Goal: Find specific page/section: Find specific page/section

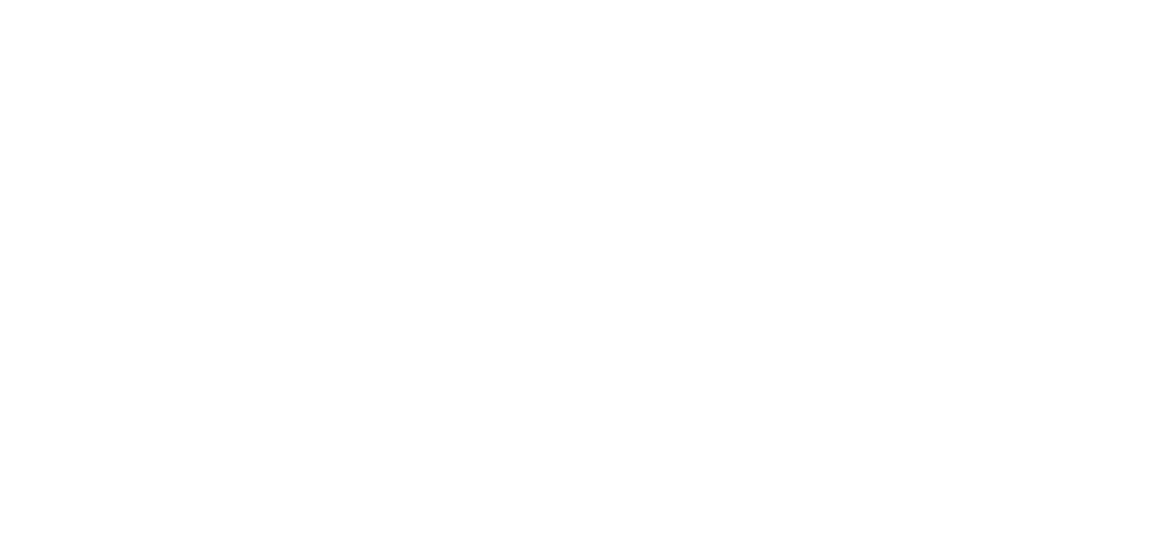
select select "Song"
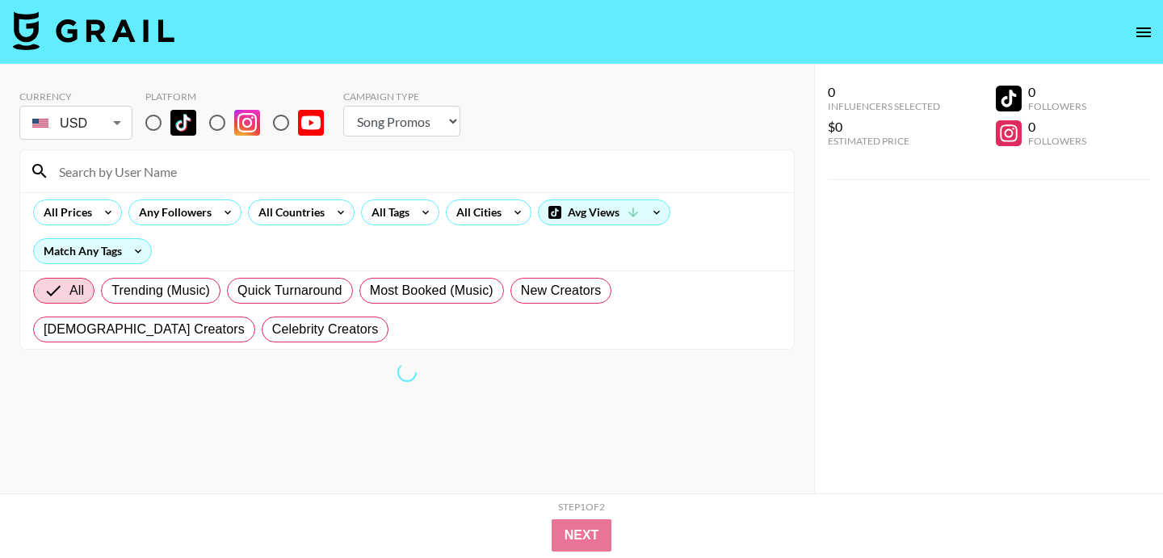
click at [262, 162] on input at bounding box center [416, 171] width 735 height 26
paste input "miaslifeoficial"
type input "miaslifeoficial"
click at [162, 128] on input "radio" at bounding box center [153, 123] width 34 height 34
radio input "true"
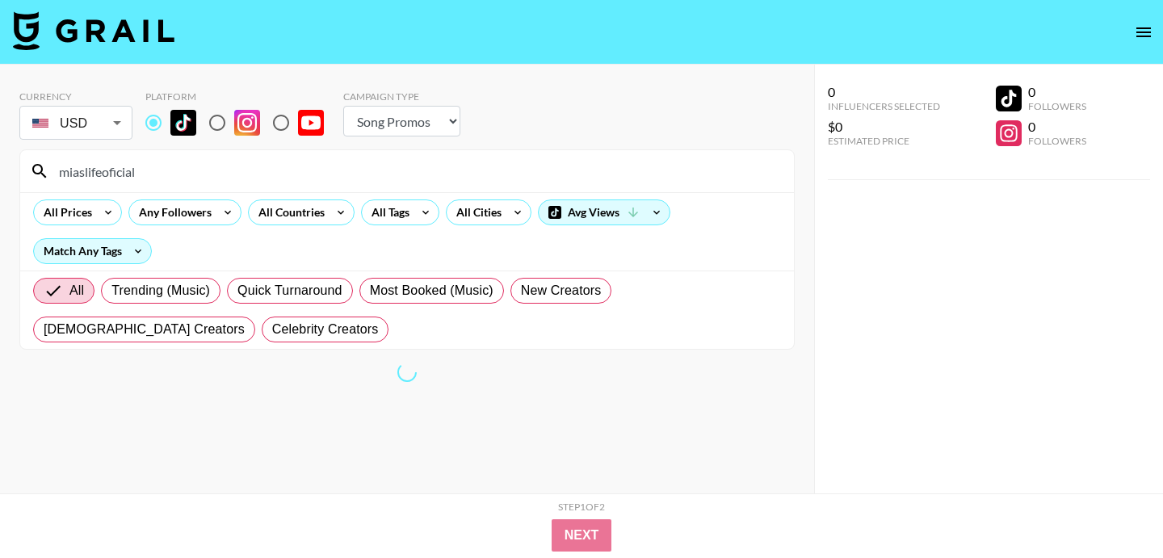
click at [316, 171] on input "miaslifeoficial" at bounding box center [416, 171] width 735 height 26
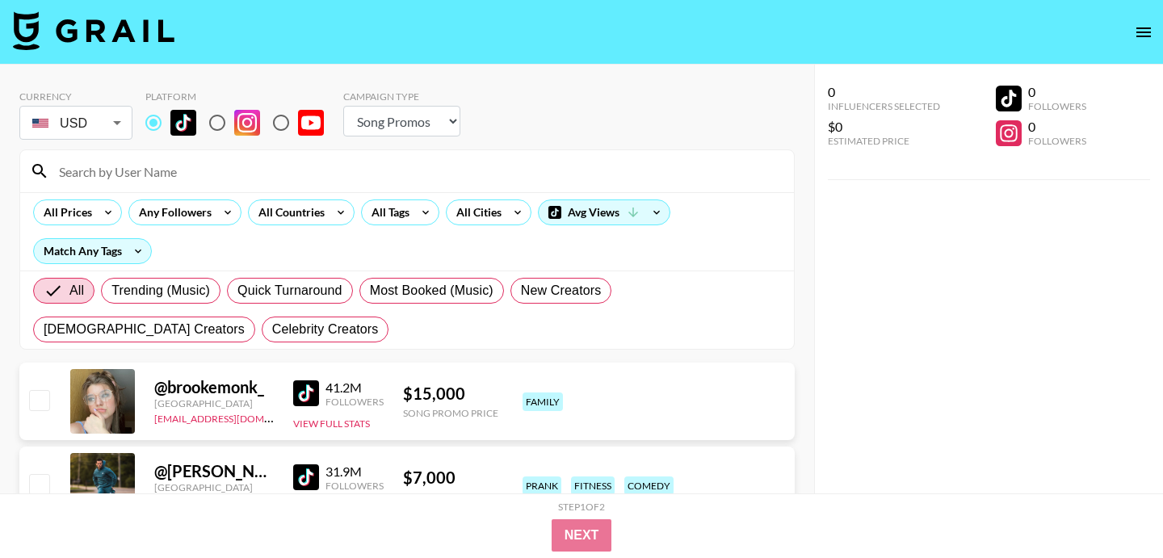
paste input "miaslifeoficial"
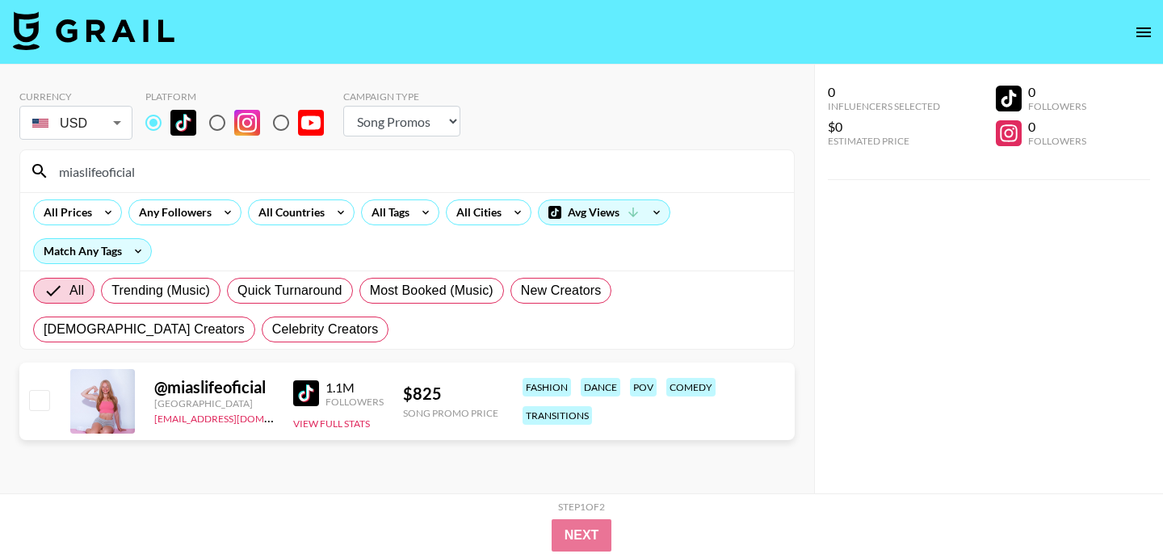
click at [247, 174] on input "miaslifeoficial" at bounding box center [416, 171] width 735 height 26
paste input "sairaayan__"
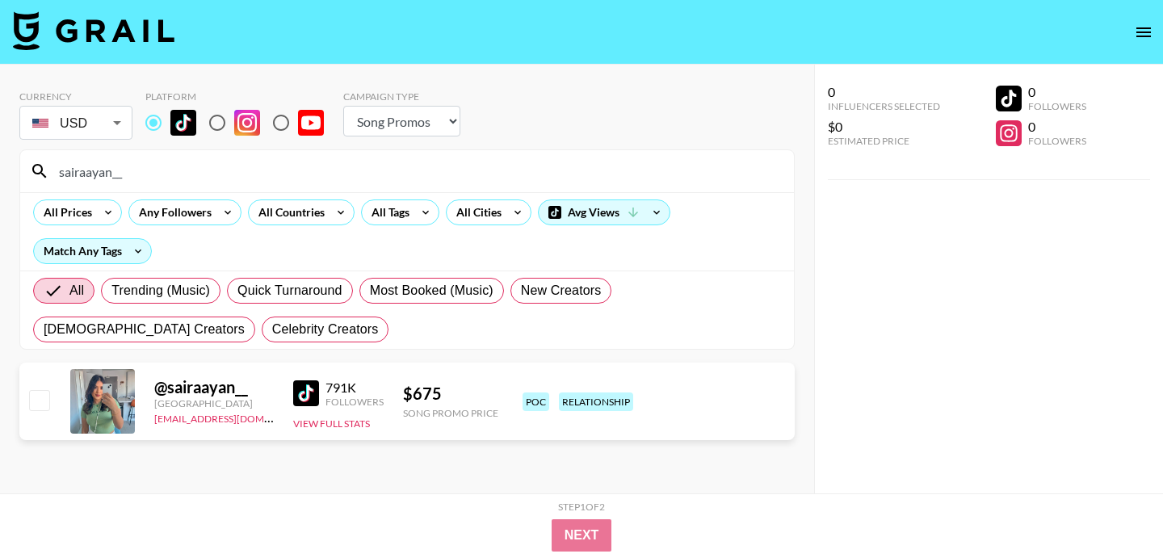
click at [355, 178] on input "sairaayan__" at bounding box center [416, 171] width 735 height 26
paste input "geeportogallo"
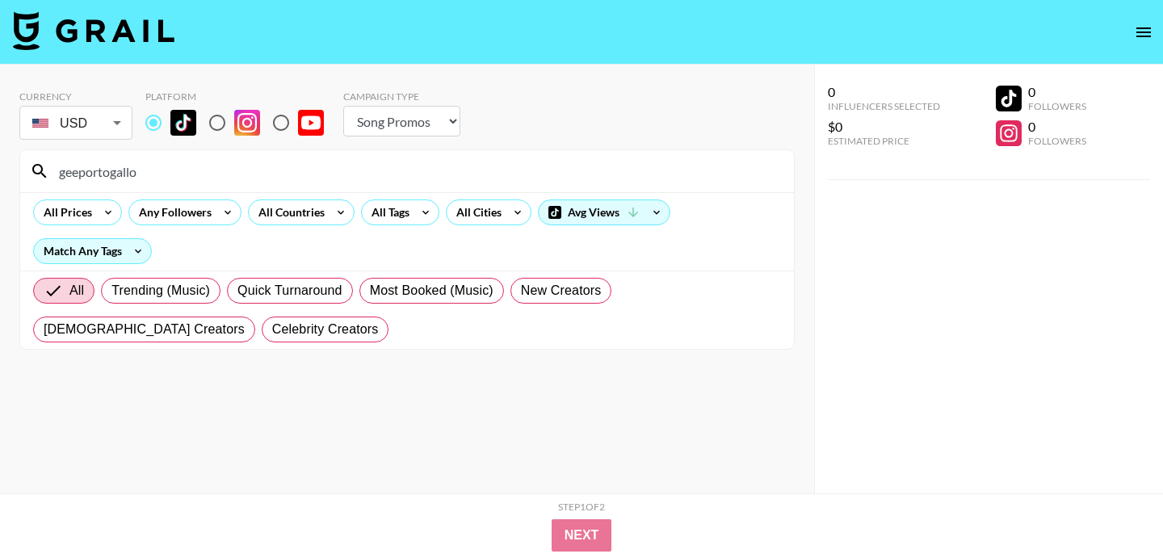
click at [169, 165] on input "geeportogallo" at bounding box center [416, 171] width 735 height 26
paste input "dcandkd"
type input "dcandkd"
